Goal: Obtain resource: Download file/media

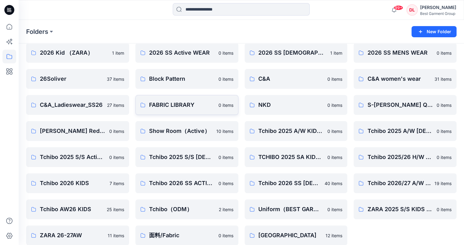
scroll to position [33, 0]
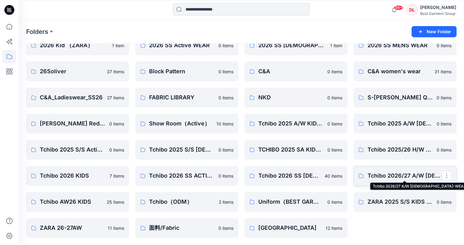
click at [410, 173] on p "Tchibo 2026/27 A/W [DEMOGRAPHIC_DATA]-WEAR" at bounding box center [404, 176] width 74 height 9
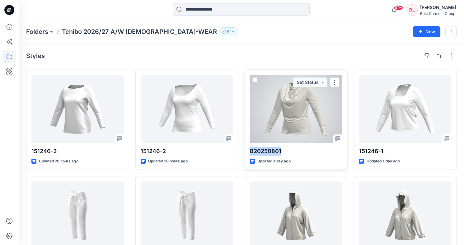
drag, startPoint x: 250, startPoint y: 150, endPoint x: 283, endPoint y: 151, distance: 32.7
click at [283, 151] on p "B20250801" at bounding box center [296, 151] width 92 height 9
copy p "B20250801"
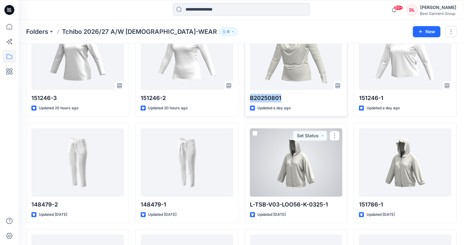
scroll to position [31, 0]
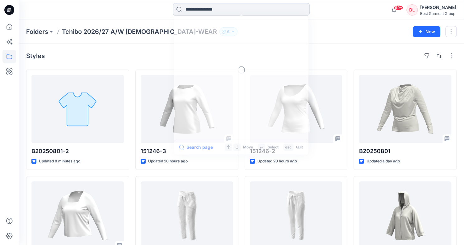
click at [200, 12] on input at bounding box center [241, 9] width 137 height 12
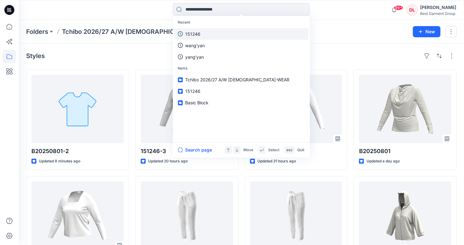
click at [203, 33] on link "151246" at bounding box center [241, 34] width 134 height 12
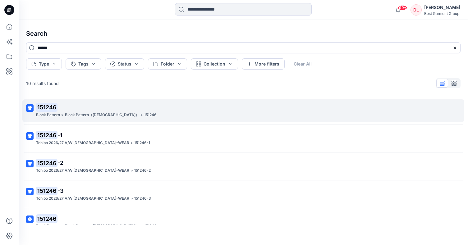
click at [99, 113] on p "Block Pattern（Ladies）" at bounding box center [102, 115] width 74 height 7
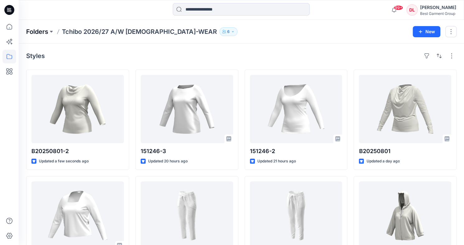
click at [33, 31] on p "Folders" at bounding box center [37, 31] width 22 height 9
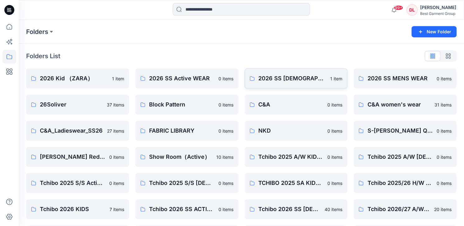
click at [281, 85] on link "2026 SS LADIES WEAR 1 item" at bounding box center [295, 78] width 103 height 20
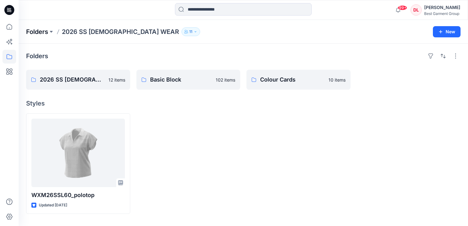
click at [34, 34] on p "Folders" at bounding box center [37, 31] width 22 height 9
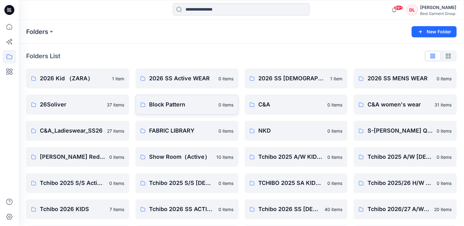
click at [159, 107] on p "Block Pattern" at bounding box center [182, 104] width 66 height 9
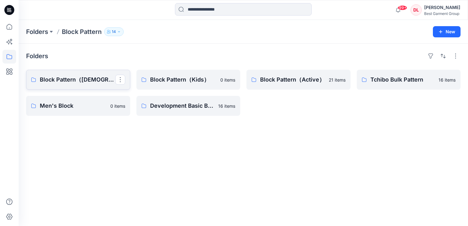
click at [87, 84] on link "Block Pattern（Ladies）" at bounding box center [78, 80] width 104 height 20
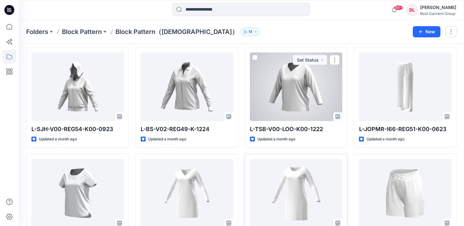
scroll to position [824, 0]
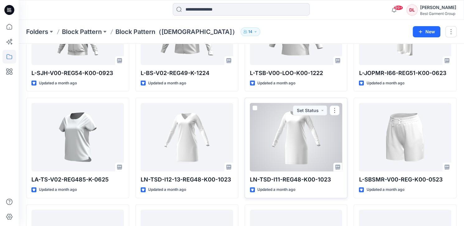
click at [305, 145] on div at bounding box center [296, 137] width 92 height 68
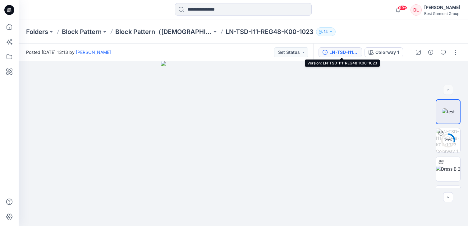
click at [345, 52] on div "LN-TSD-I11-REG48-K00-1023" at bounding box center [344, 52] width 29 height 7
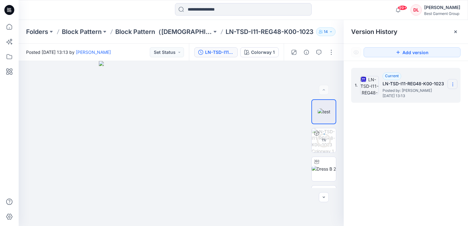
click at [455, 85] on icon at bounding box center [453, 84] width 5 height 5
click at [435, 98] on span "Download Source BW File" at bounding box center [422, 96] width 52 height 7
click at [195, 8] on input at bounding box center [243, 9] width 137 height 12
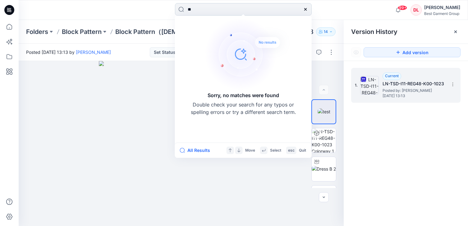
type input "*"
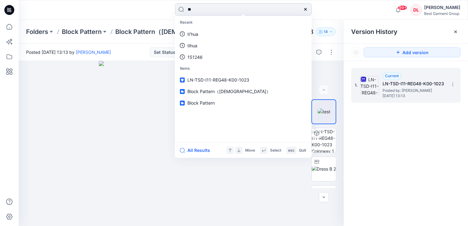
type input "*"
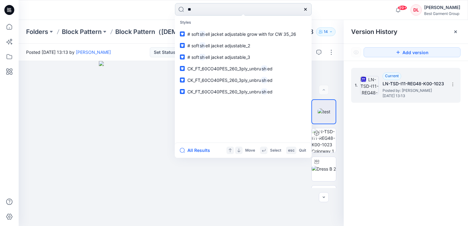
type input "*"
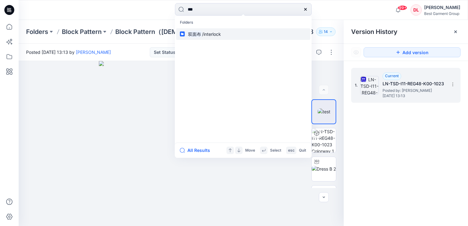
type input "***"
click at [217, 37] on p "双面布 /interlock" at bounding box center [204, 34] width 34 height 7
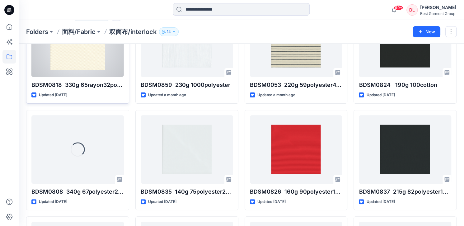
scroll to position [93, 0]
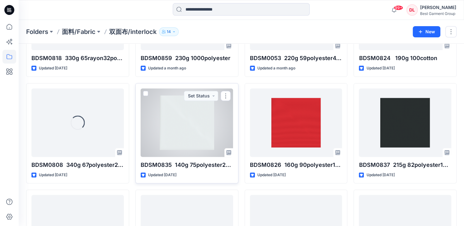
click at [197, 116] on div at bounding box center [187, 122] width 92 height 68
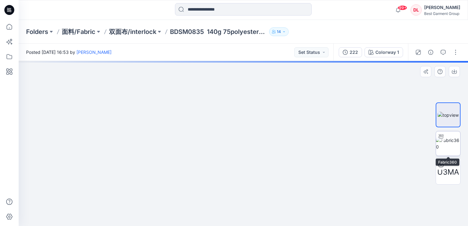
click at [449, 143] on img at bounding box center [448, 143] width 24 height 13
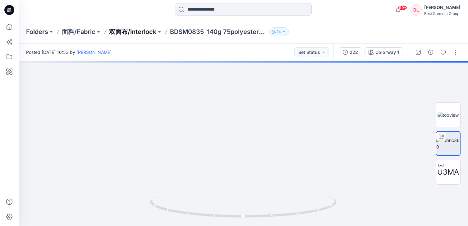
click at [123, 29] on p "双面布/interlock" at bounding box center [132, 31] width 47 height 9
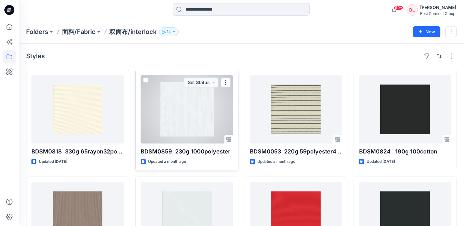
click at [178, 107] on div at bounding box center [187, 109] width 92 height 68
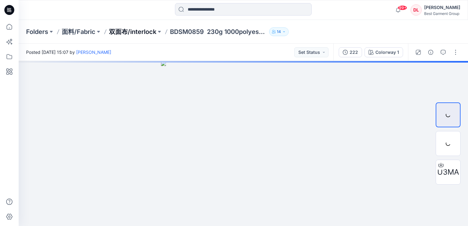
click at [137, 34] on p "双面布/interlock" at bounding box center [132, 31] width 47 height 9
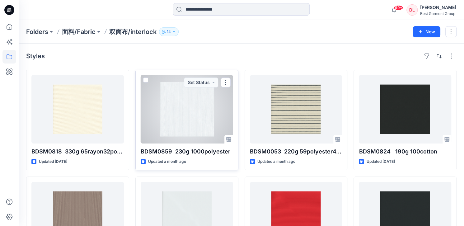
scroll to position [124, 0]
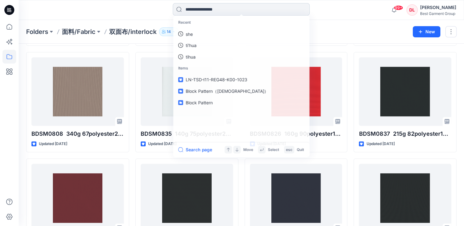
click at [200, 12] on input at bounding box center [241, 9] width 137 height 12
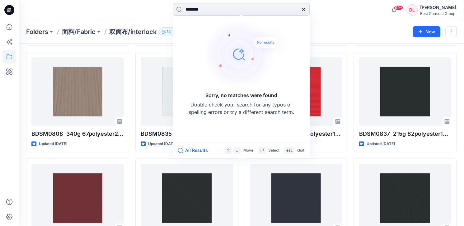
type input "***"
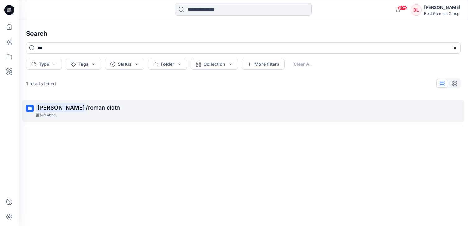
click at [63, 103] on p "罗马布 /roman cloth" at bounding box center [243, 107] width 414 height 9
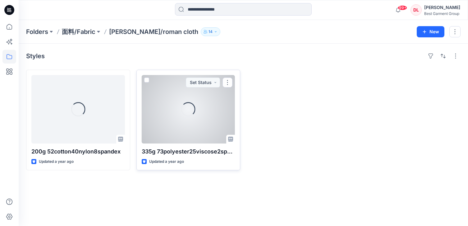
click at [200, 112] on div "Loading..." at bounding box center [189, 109] width 94 height 68
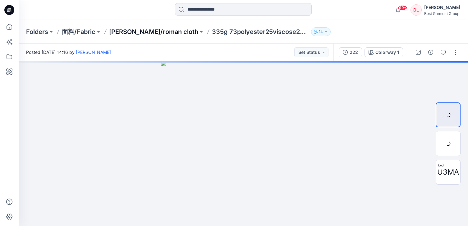
click at [139, 29] on p "罗马布/roman cloth" at bounding box center [153, 31] width 89 height 9
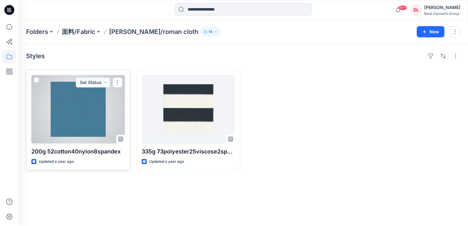
click at [91, 118] on div at bounding box center [78, 109] width 94 height 68
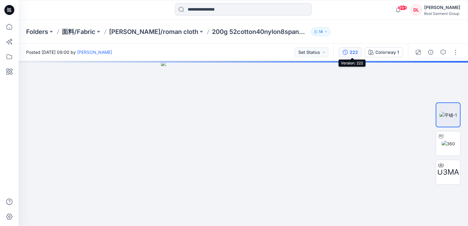
click at [356, 52] on div "222" at bounding box center [354, 52] width 8 height 7
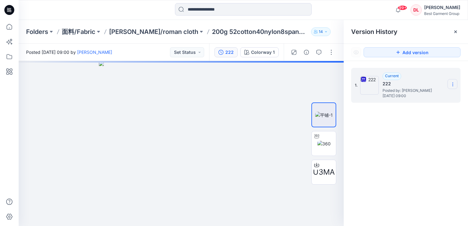
click at [451, 85] on icon at bounding box center [453, 84] width 5 height 5
click at [433, 96] on span "Download Source BW File" at bounding box center [422, 96] width 52 height 7
